Goal: Task Accomplishment & Management: Use online tool/utility

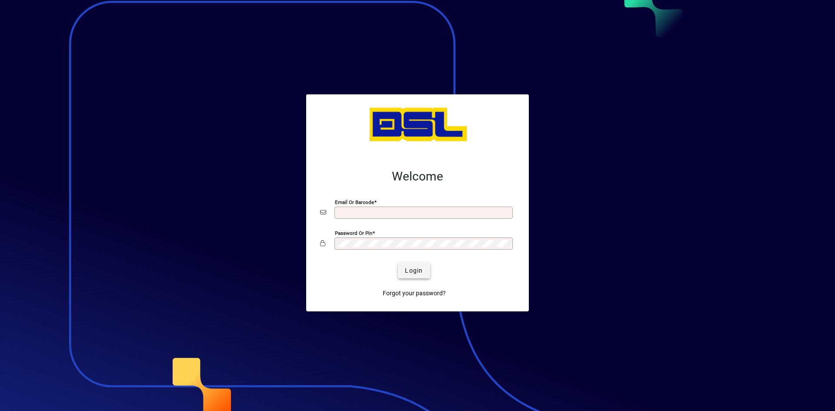
type input "**********"
click at [412, 270] on span "Login" at bounding box center [414, 270] width 18 height 9
